Goal: Task Accomplishment & Management: Manage account settings

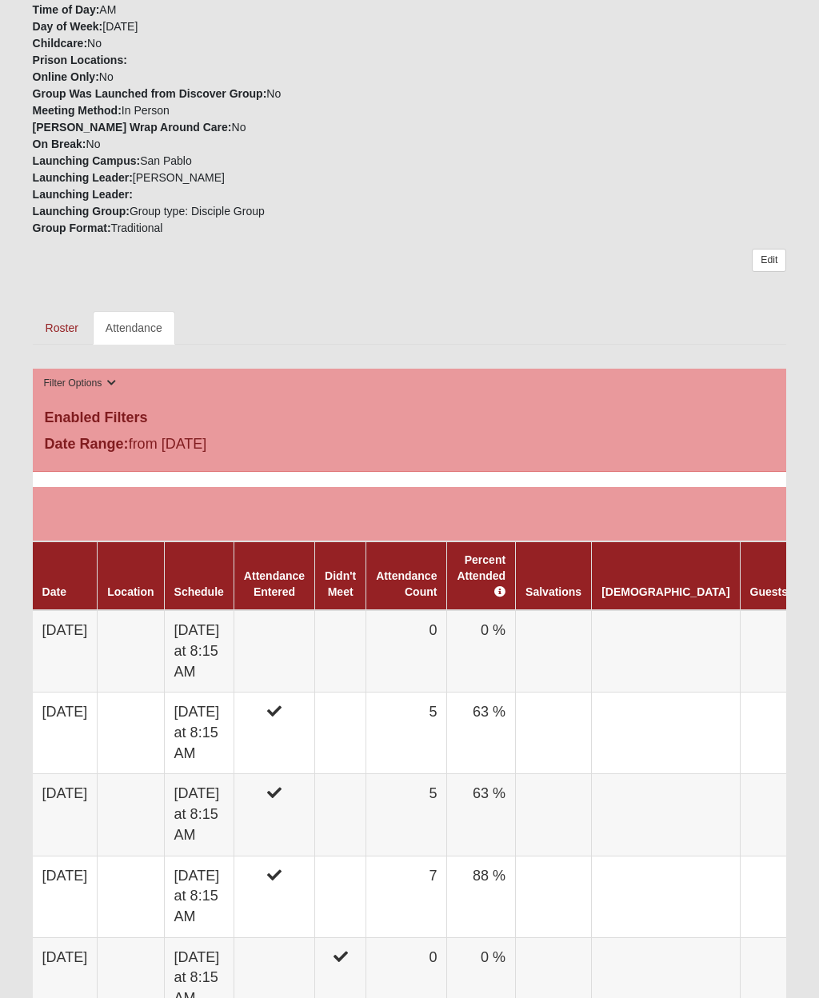
scroll to position [428, 0]
click at [106, 324] on link "Attendance" at bounding box center [134, 327] width 82 height 34
click at [366, 663] on td at bounding box center [340, 650] width 51 height 82
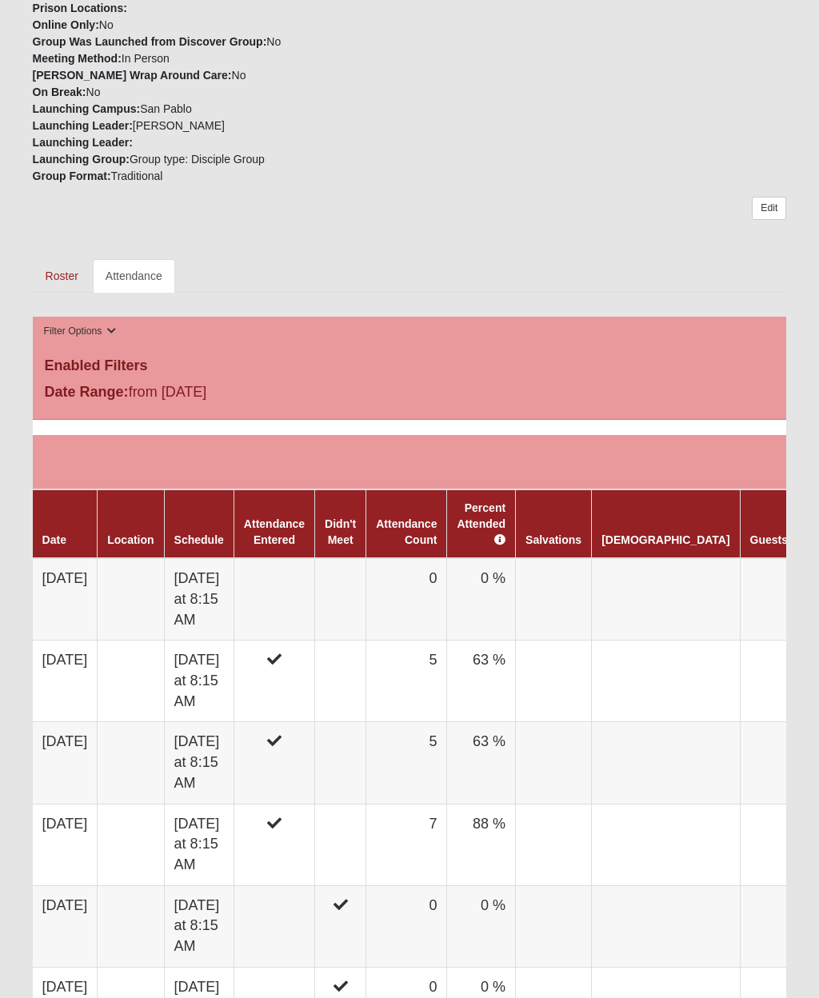
scroll to position [495, 0]
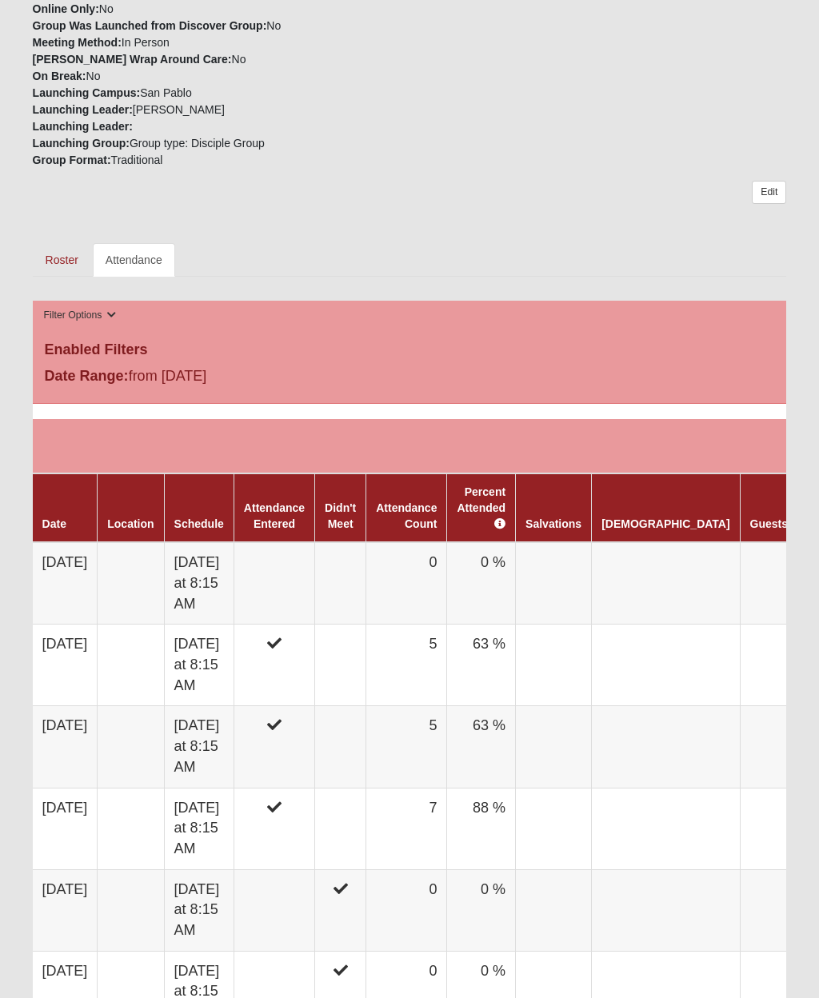
click at [366, 592] on td at bounding box center [340, 583] width 51 height 82
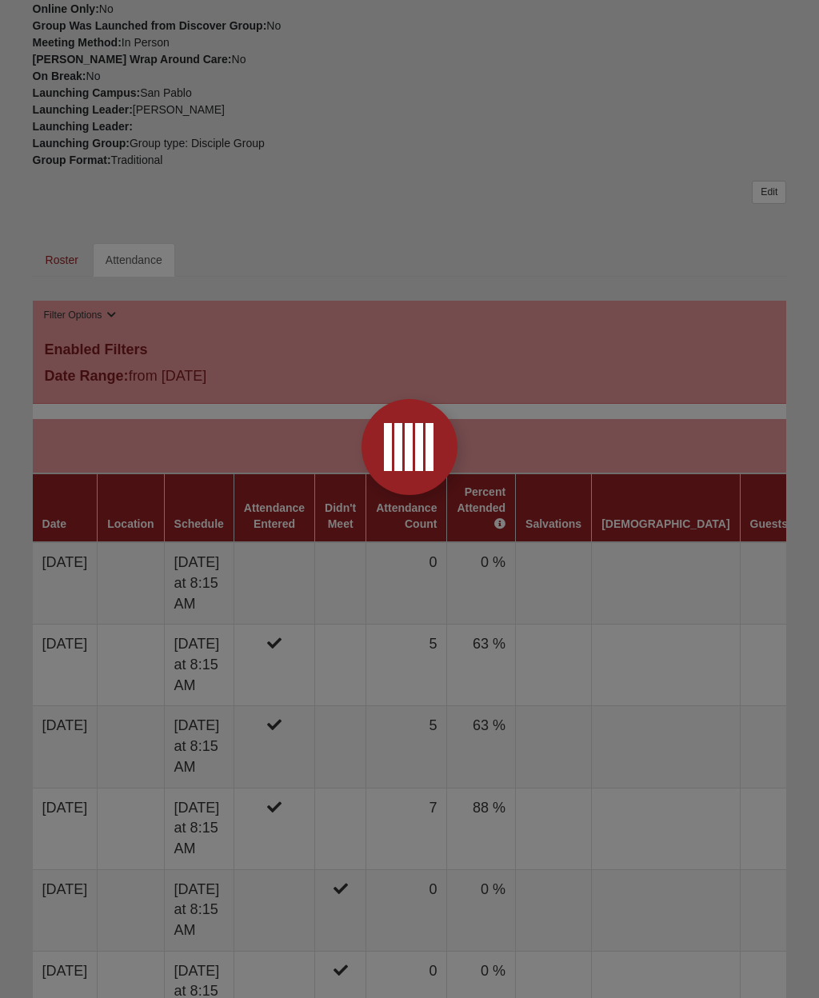
click at [365, 526] on div at bounding box center [409, 499] width 819 height 998
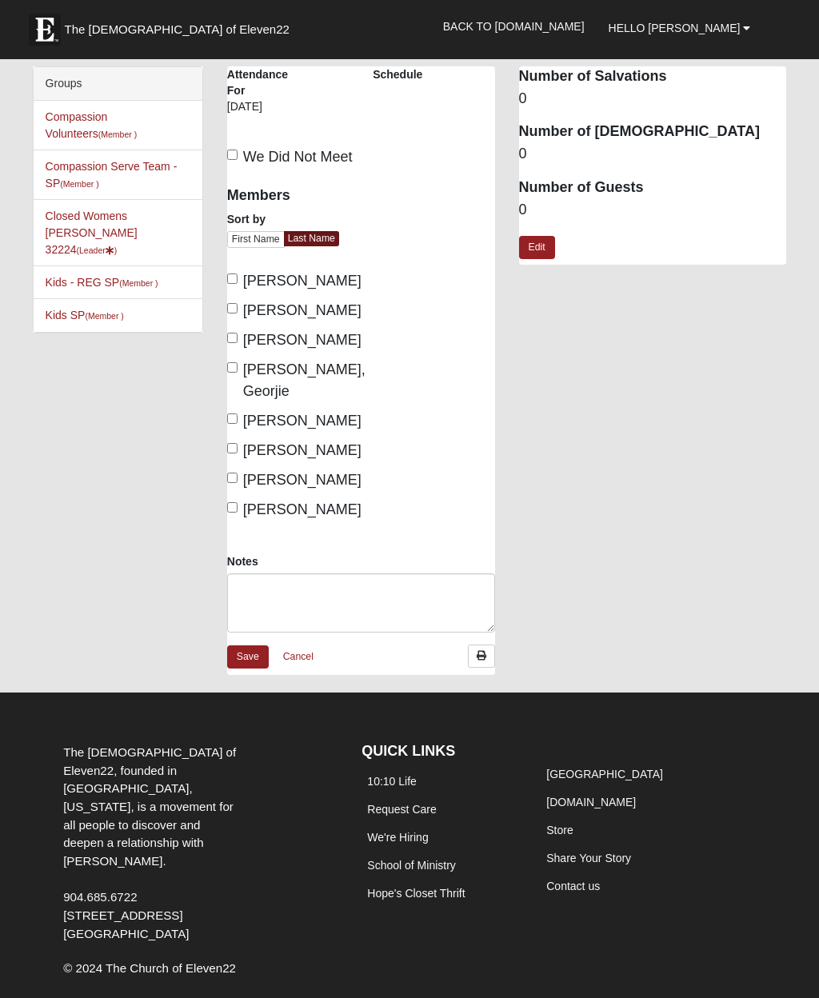
click at [241, 149] on label "We Did Not Meet" at bounding box center [290, 157] width 126 height 22
click at [237, 149] on input "We Did Not Meet" at bounding box center [232, 154] width 10 height 10
checkbox input "true"
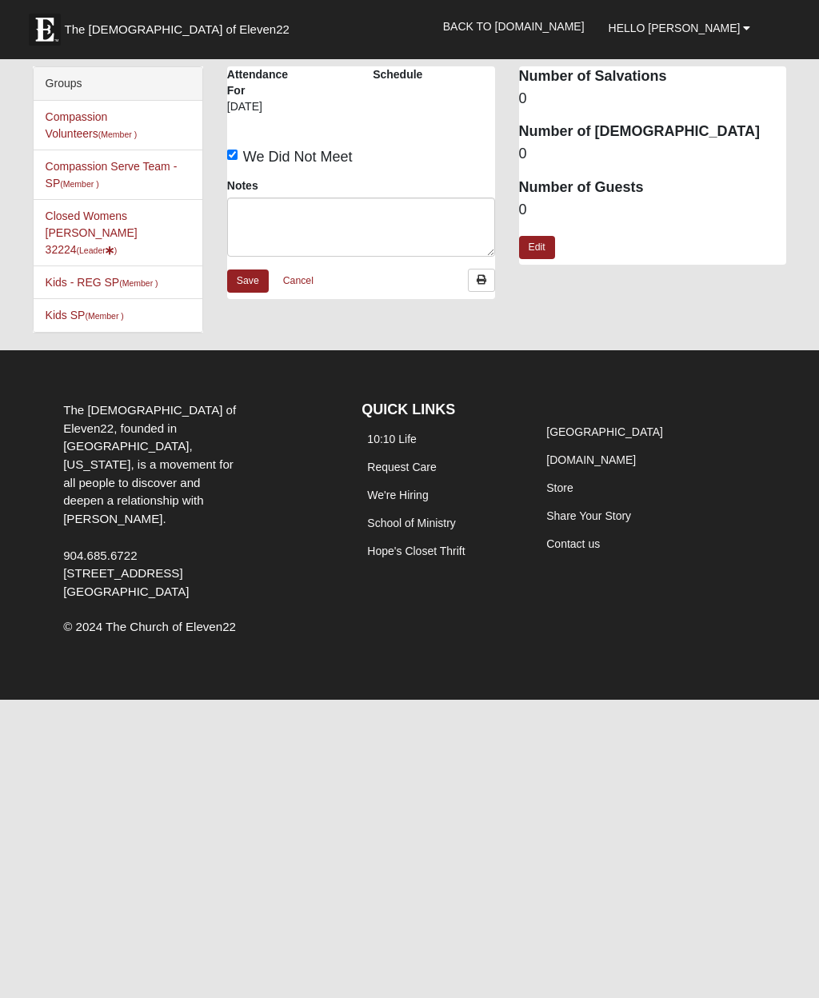
click at [237, 289] on link "Save" at bounding box center [248, 280] width 42 height 23
